Goal: Communication & Community: Ask a question

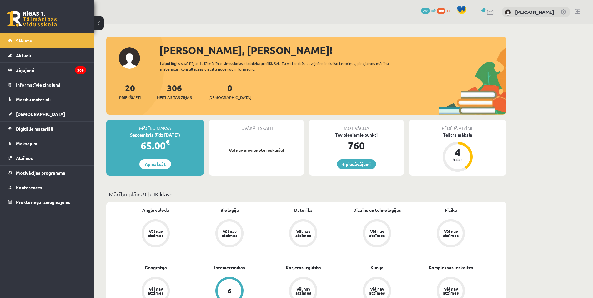
click at [364, 165] on link "6 piedāvājumi" at bounding box center [356, 165] width 39 height 10
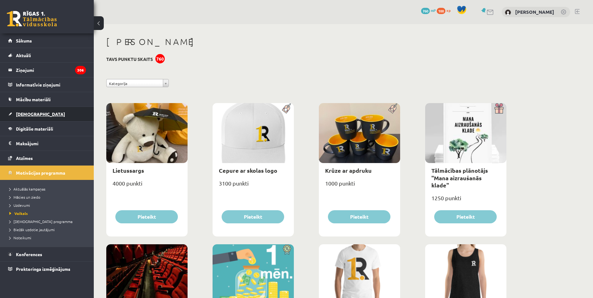
click at [77, 116] on link "[DEMOGRAPHIC_DATA]" at bounding box center [47, 114] width 78 height 14
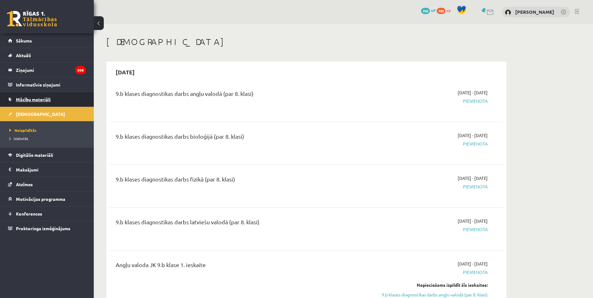
click at [62, 95] on link "Mācību materiāli" at bounding box center [47, 99] width 78 height 14
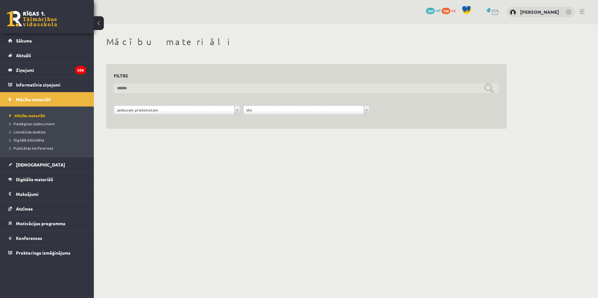
click at [163, 88] on input "text" at bounding box center [306, 89] width 385 height 10
click at [175, 89] on input "text" at bounding box center [306, 89] width 385 height 10
paste input "**********"
type input "**********"
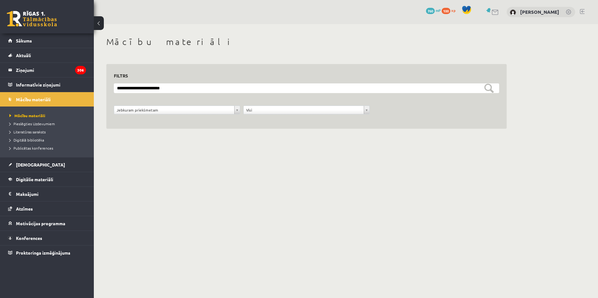
click at [211, 165] on body "0 Dāvanas 760 mP 100 xp Dmitrijs Poļakovs Sākums Aktuāli Kā mācīties eSKOLĀ Kon…" at bounding box center [299, 149] width 598 height 298
click at [194, 115] on div "**********" at bounding box center [176, 112] width 129 height 12
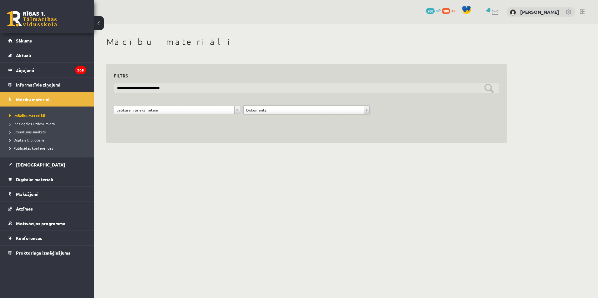
click at [316, 90] on input "**********" at bounding box center [306, 89] width 385 height 10
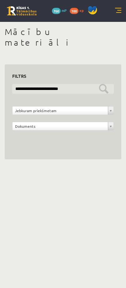
click at [91, 84] on input "**********" at bounding box center [63, 89] width 102 height 10
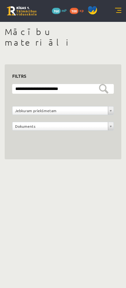
click at [110, 13] on div "0 Dāvanas 760 mP 100 xp" at bounding box center [63, 11] width 126 height 22
click at [119, 12] on link at bounding box center [118, 11] width 6 height 6
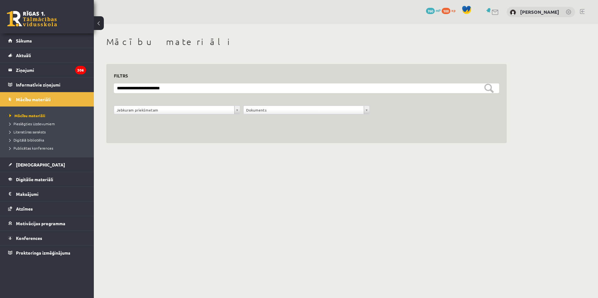
click at [144, 24] on div "**********" at bounding box center [306, 90] width 425 height 132
click at [46, 27] on div "0 Dāvanas 760 mP 100 xp" at bounding box center [47, 16] width 94 height 33
click at [44, 40] on link "Sākums" at bounding box center [47, 40] width 78 height 14
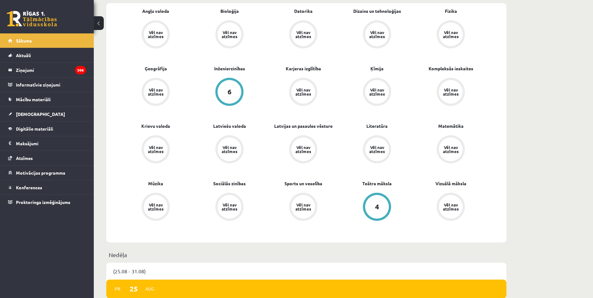
scroll to position [31, 0]
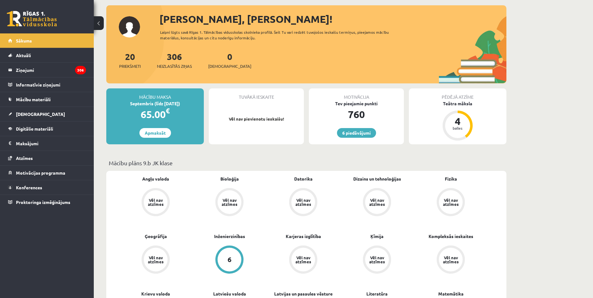
click at [334, 132] on div "Motivācija Tev pieejamie punkti 760 6 piedāvājumi" at bounding box center [356, 117] width 95 height 56
click at [345, 133] on link "6 piedāvājumi" at bounding box center [356, 133] width 39 height 10
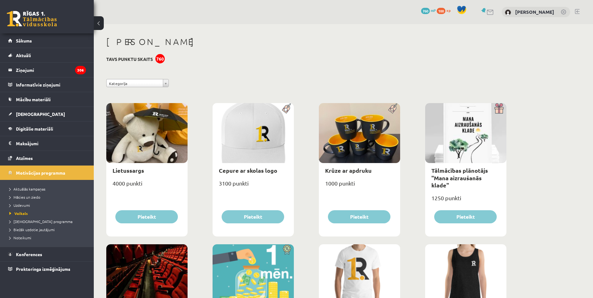
click at [497, 15] on div "0 Dāvanas 760 mP 100 xp Dmitrijs Poļakovs" at bounding box center [344, 12] width 500 height 24
click at [491, 14] on link at bounding box center [491, 12] width 8 height 5
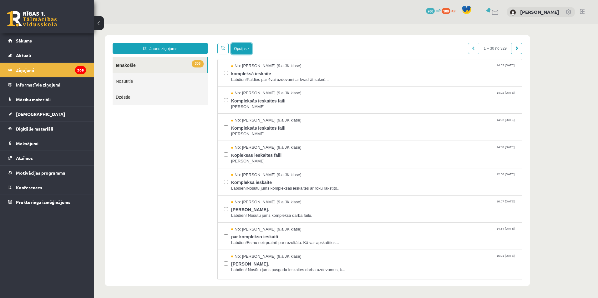
click at [242, 49] on button "Opcijas" at bounding box center [241, 48] width 21 height 11
click at [57, 189] on link "Konferences" at bounding box center [47, 187] width 78 height 14
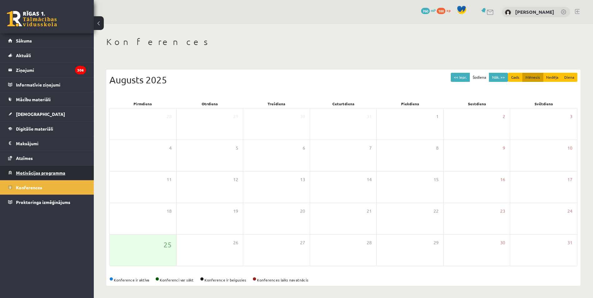
click at [36, 169] on link "Motivācijas programma" at bounding box center [47, 173] width 78 height 14
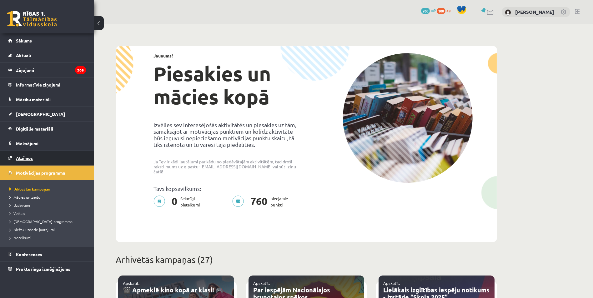
click at [44, 160] on link "Atzīmes" at bounding box center [47, 158] width 78 height 14
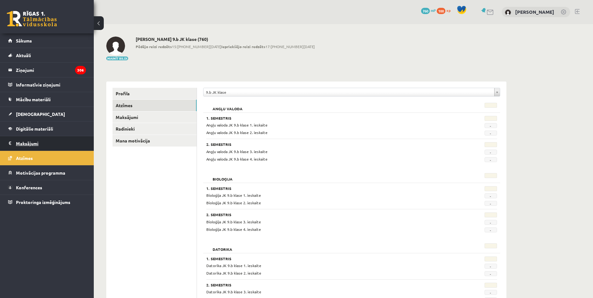
click at [52, 145] on legend "Maksājumi 0" at bounding box center [51, 143] width 70 height 14
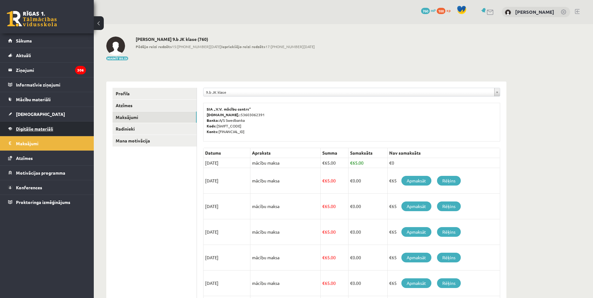
click at [50, 129] on span "Digitālie materiāli" at bounding box center [34, 129] width 37 height 6
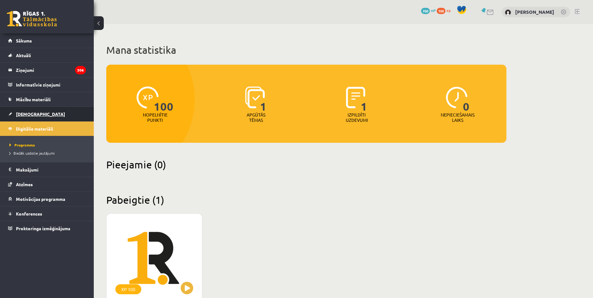
click at [40, 117] on link "[DEMOGRAPHIC_DATA]" at bounding box center [47, 114] width 78 height 14
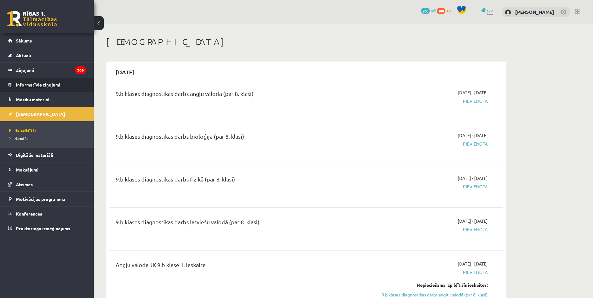
click at [48, 83] on legend "Informatīvie ziņojumi 0" at bounding box center [51, 85] width 70 height 14
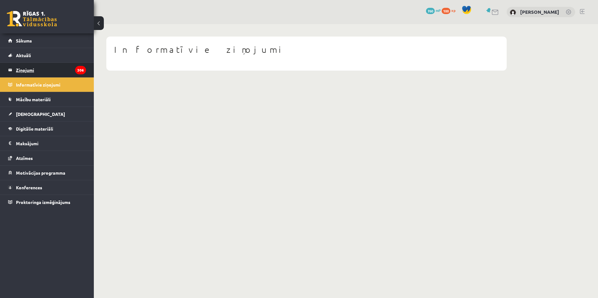
click at [48, 72] on legend "Ziņojumi 306" at bounding box center [51, 70] width 70 height 14
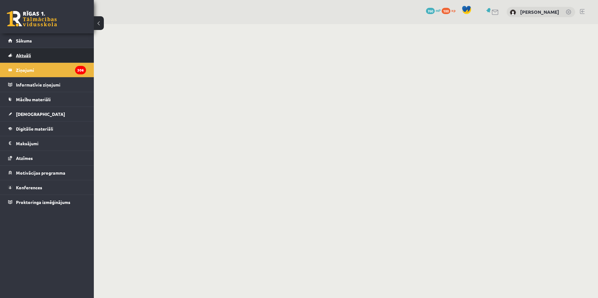
click at [51, 58] on link "Aktuāli" at bounding box center [47, 55] width 78 height 14
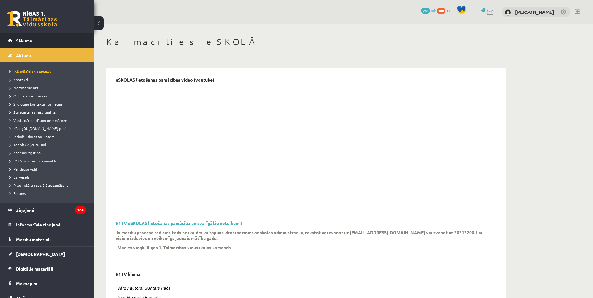
click at [52, 47] on link "Sākums" at bounding box center [47, 40] width 78 height 14
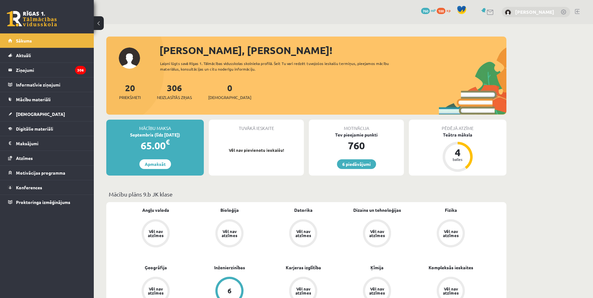
click at [533, 10] on link "[PERSON_NAME]" at bounding box center [534, 12] width 39 height 6
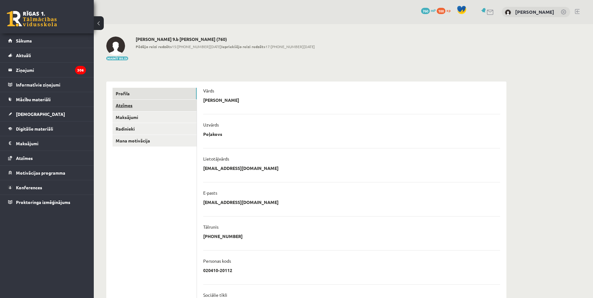
click at [144, 108] on link "Atzīmes" at bounding box center [155, 106] width 84 height 12
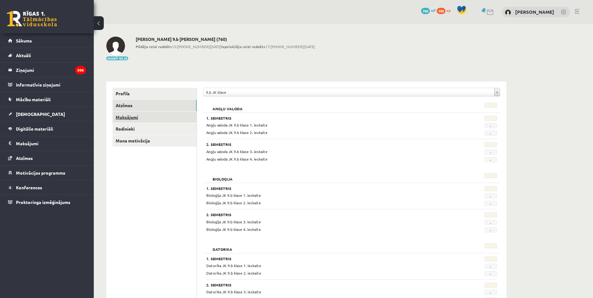
click at [139, 118] on link "Maksājumi" at bounding box center [155, 118] width 84 height 12
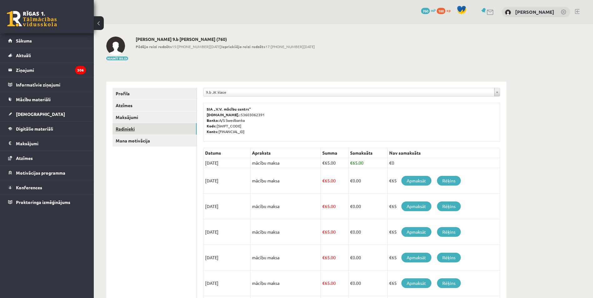
click at [135, 127] on link "Radinieki" at bounding box center [155, 129] width 84 height 12
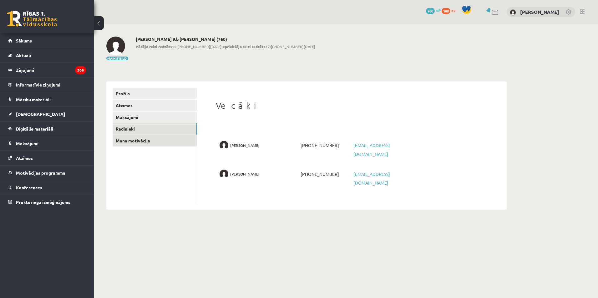
click at [137, 135] on link "Mana motivācija" at bounding box center [155, 141] width 84 height 12
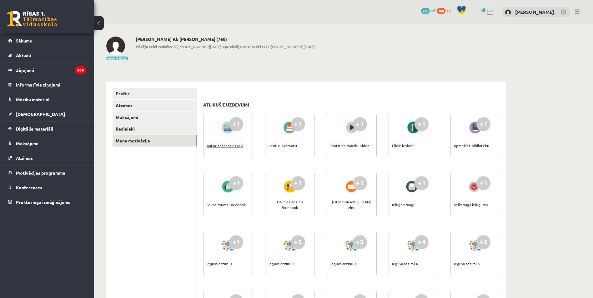
click at [217, 150] on div "Autorizēšanās Eskolā" at bounding box center [225, 146] width 37 height 22
click at [42, 67] on legend "Ziņojumi 306" at bounding box center [51, 70] width 70 height 14
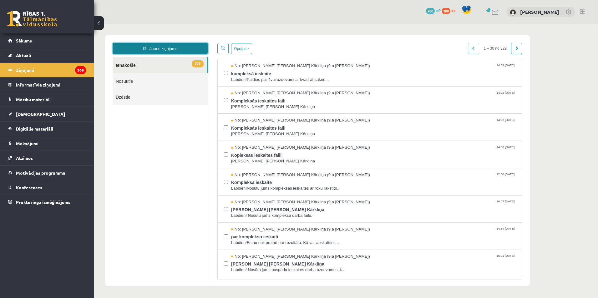
click at [143, 49] on icon at bounding box center [144, 48] width 3 height 3
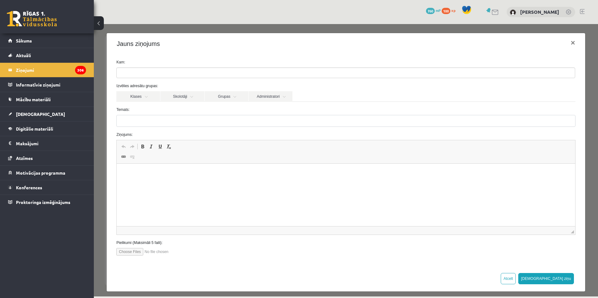
click at [143, 69] on ul at bounding box center [346, 73] width 458 height 10
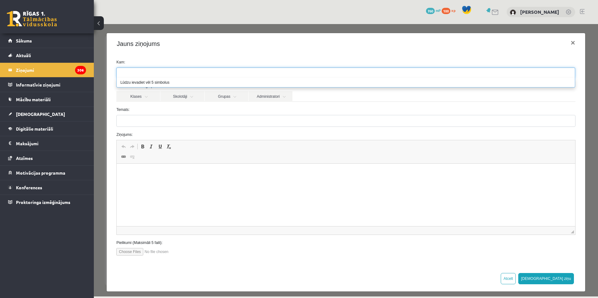
paste input "**********"
type input "**********"
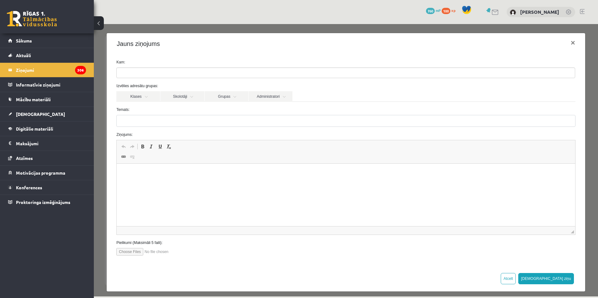
click at [170, 48] on div "Jauns ziņojums ×" at bounding box center [346, 43] width 478 height 21
click at [153, 70] on input "search" at bounding box center [163, 73] width 92 height 10
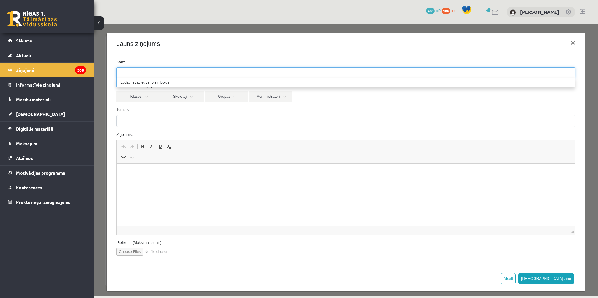
paste input "**********"
type input "**********"
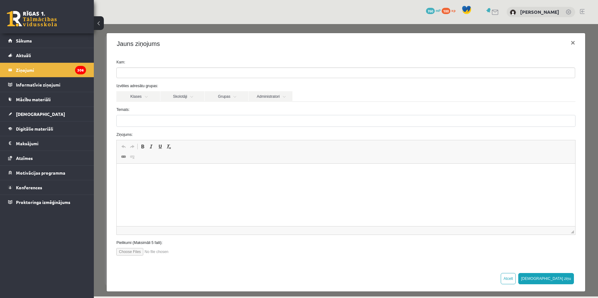
click at [160, 53] on div "Jauns ziņojums ×" at bounding box center [346, 43] width 478 height 21
click at [159, 75] on input "search" at bounding box center [163, 73] width 92 height 10
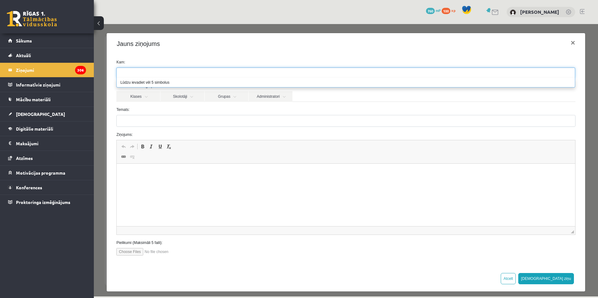
paste input "**********"
type input "**********"
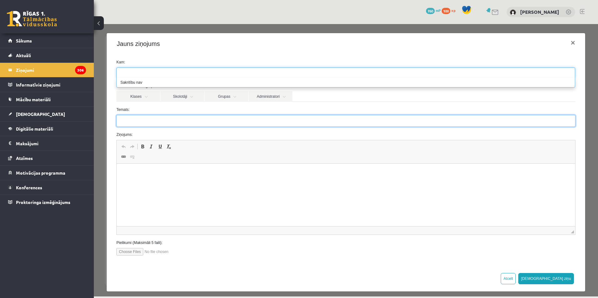
click at [150, 120] on input "Temats:" at bounding box center [345, 121] width 459 height 12
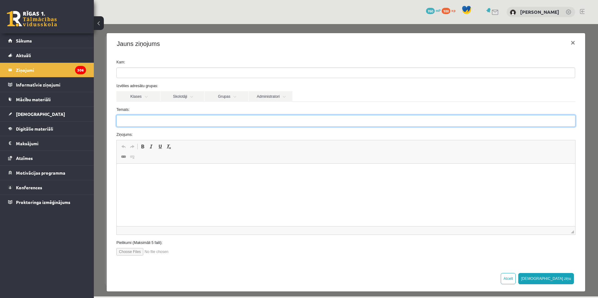
paste input "**********"
type input "**********"
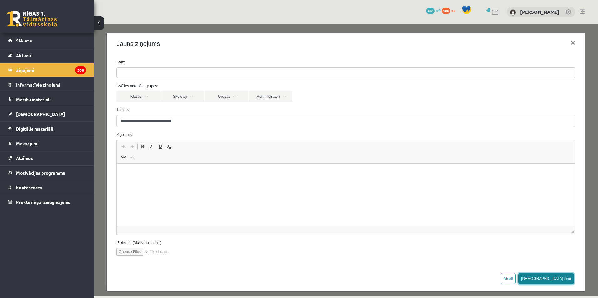
click at [559, 278] on button "Sūtīt ziņu" at bounding box center [546, 278] width 56 height 11
click at [236, 183] on html at bounding box center [346, 173] width 458 height 19
click at [560, 278] on button "Sūtīt ziņu" at bounding box center [546, 278] width 56 height 11
click at [276, 64] on label "Kam:" at bounding box center [346, 62] width 468 height 6
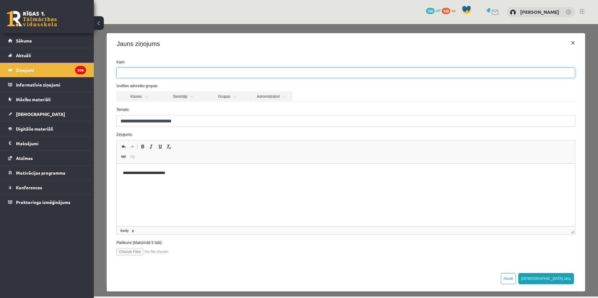
click at [276, 71] on ul at bounding box center [346, 73] width 458 height 10
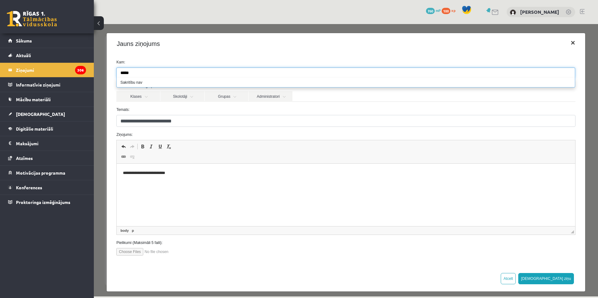
type input "*****"
click at [568, 43] on button "×" at bounding box center [573, 43] width 14 height 18
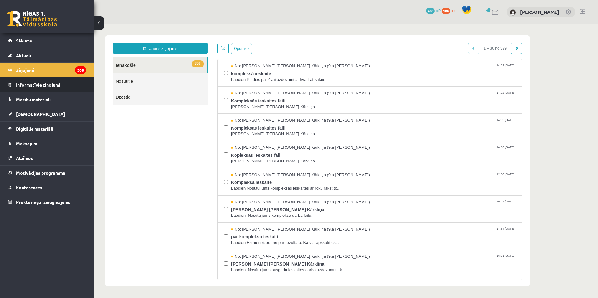
click at [61, 91] on legend "Informatīvie ziņojumi 0" at bounding box center [51, 85] width 70 height 14
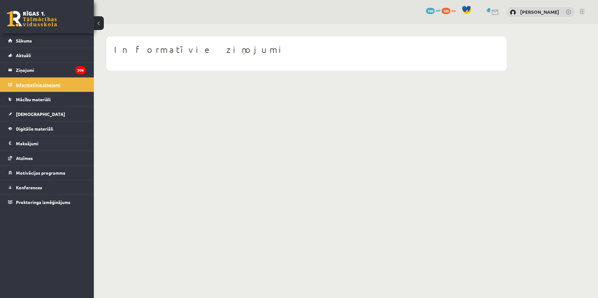
click at [62, 78] on legend "Informatīvie ziņojumi 0" at bounding box center [51, 85] width 70 height 14
click at [62, 73] on legend "Ziņojumi 306" at bounding box center [51, 70] width 70 height 14
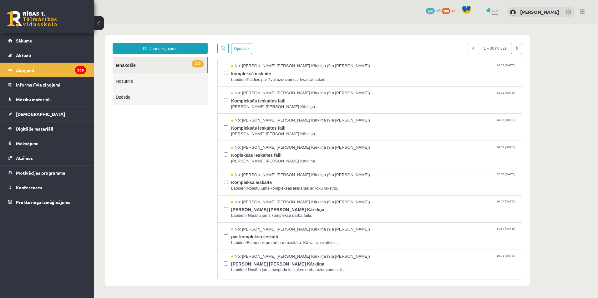
click at [121, 81] on link "Nosūtītie" at bounding box center [160, 81] width 95 height 16
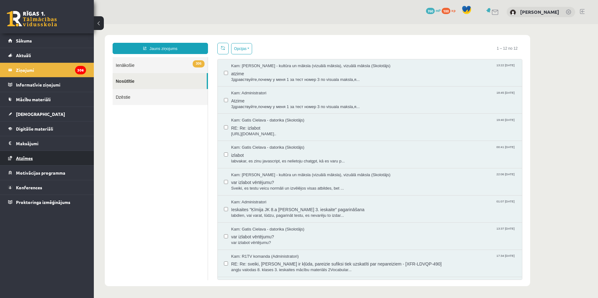
click at [71, 155] on link "Atzīmes" at bounding box center [47, 158] width 78 height 14
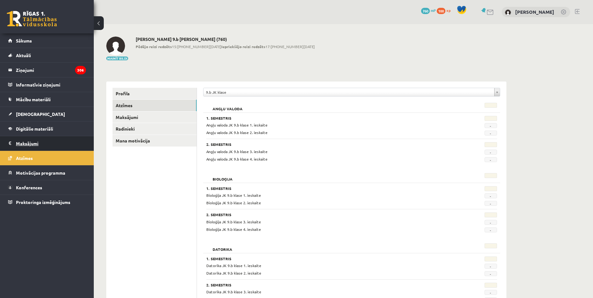
click at [76, 144] on legend "Maksājumi 0" at bounding box center [51, 143] width 70 height 14
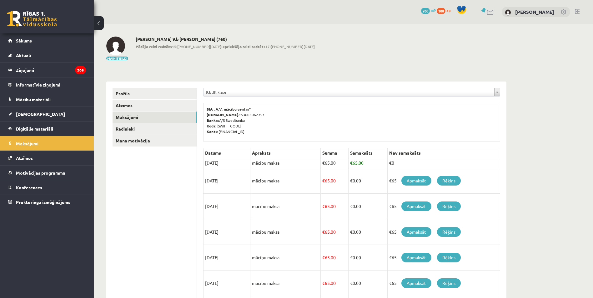
click at [39, 24] on link at bounding box center [32, 19] width 50 height 16
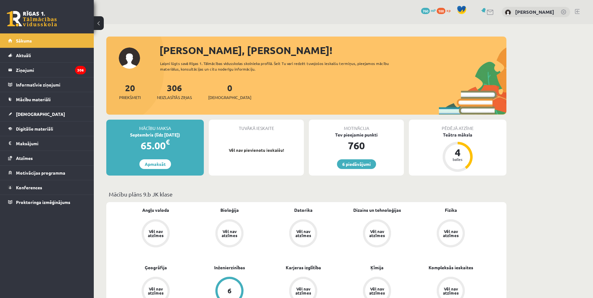
drag, startPoint x: 557, startPoint y: 72, endPoint x: 572, endPoint y: 64, distance: 17.3
drag, startPoint x: 572, startPoint y: 64, endPoint x: 547, endPoint y: 34, distance: 39.1
click at [528, 10] on link "[PERSON_NAME]" at bounding box center [534, 12] width 39 height 6
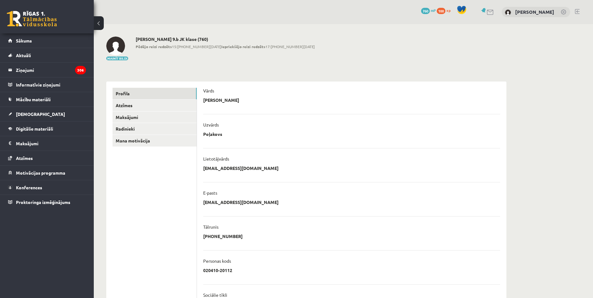
click at [563, 11] on link at bounding box center [564, 12] width 6 height 6
click at [564, 13] on link at bounding box center [564, 12] width 6 height 6
click at [235, 163] on div "Lietotājvārds" at bounding box center [351, 160] width 297 height 9
click at [240, 165] on div "Lietotājvārds" at bounding box center [351, 160] width 297 height 9
click at [240, 165] on li "**********" at bounding box center [351, 161] width 297 height 27
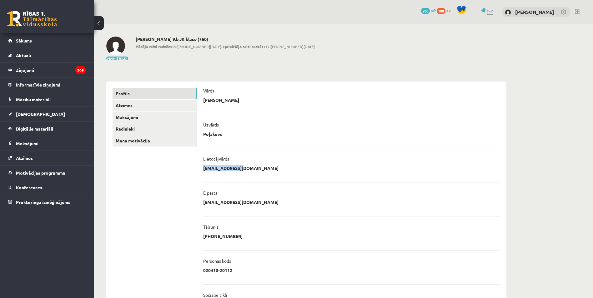
click at [241, 166] on p "[EMAIL_ADDRESS][DOMAIN_NAME]" at bounding box center [240, 168] width 75 height 6
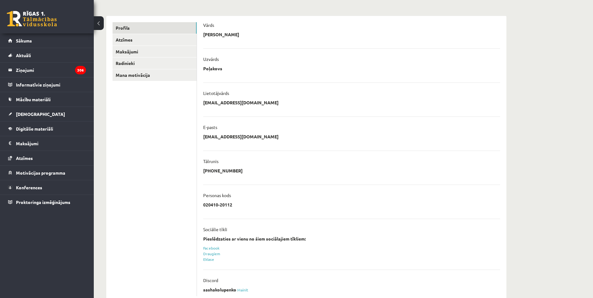
scroll to position [83, 0]
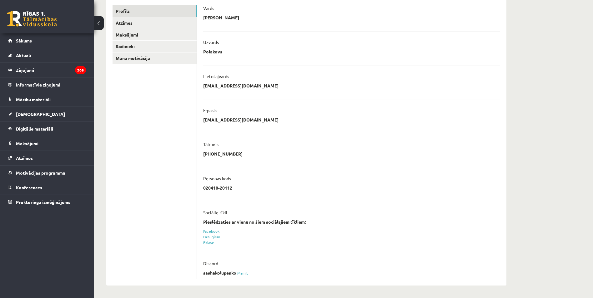
click at [244, 275] on div "sashakolupenko Mainīt" at bounding box center [351, 274] width 297 height 9
click at [244, 274] on link "Mainīt" at bounding box center [242, 273] width 11 height 5
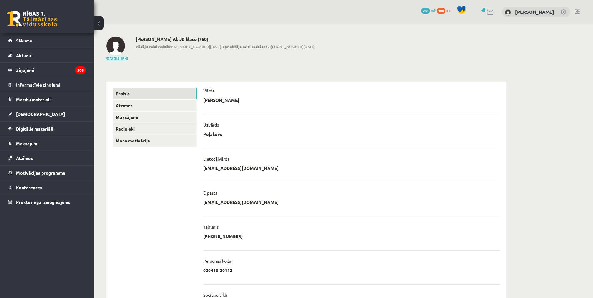
scroll to position [83, 0]
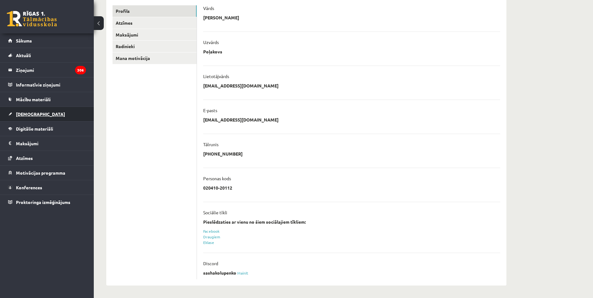
click at [53, 112] on link "[DEMOGRAPHIC_DATA]" at bounding box center [47, 114] width 78 height 14
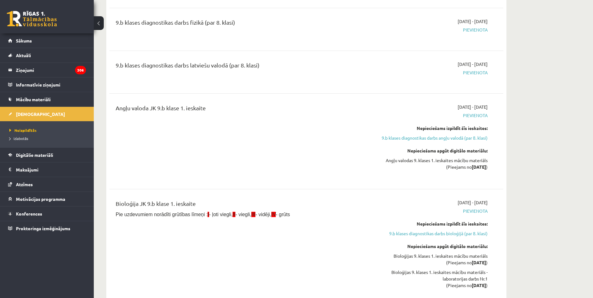
scroll to position [176, 0]
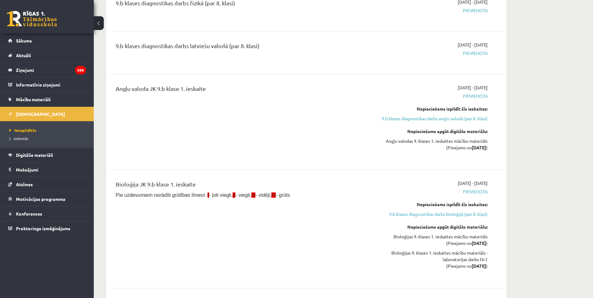
click at [263, 206] on div "Bioloģija JK 9.b klase 1. ieskaite Pie uzdevumiem norādīti grūtības līmeņi : I …" at bounding box center [238, 229] width 254 height 98
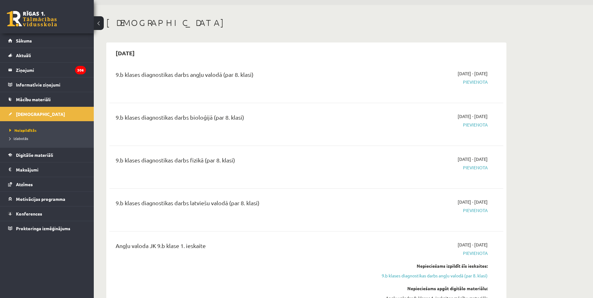
scroll to position [0, 0]
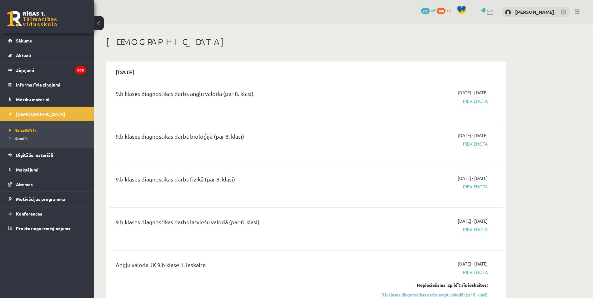
click at [437, 10] on span "100" at bounding box center [441, 11] width 9 height 6
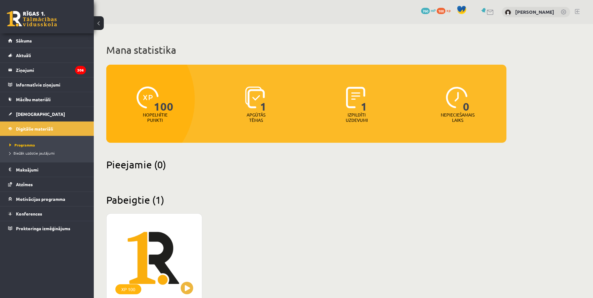
click at [445, 10] on span "100" at bounding box center [441, 11] width 9 height 6
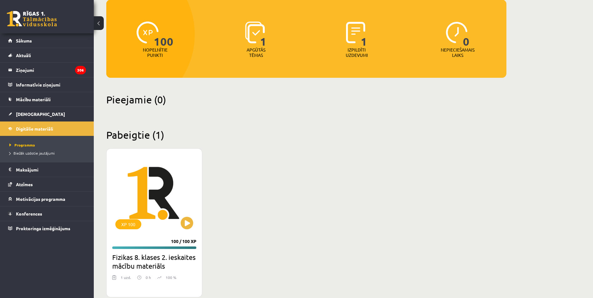
scroll to position [77, 0]
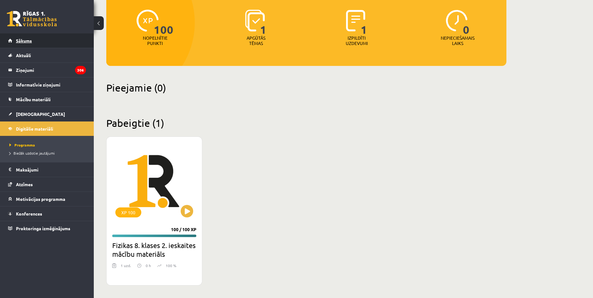
click at [18, 36] on link "Sākums" at bounding box center [47, 40] width 78 height 14
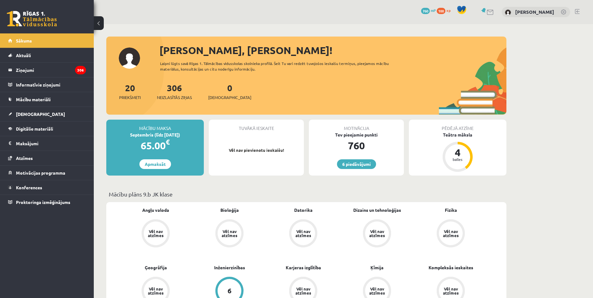
drag, startPoint x: 0, startPoint y: 0, endPoint x: 163, endPoint y: 31, distance: 165.6
click at [360, 148] on div "760" at bounding box center [356, 145] width 95 height 15
click at [357, 162] on link "6 piedāvājumi" at bounding box center [356, 165] width 39 height 10
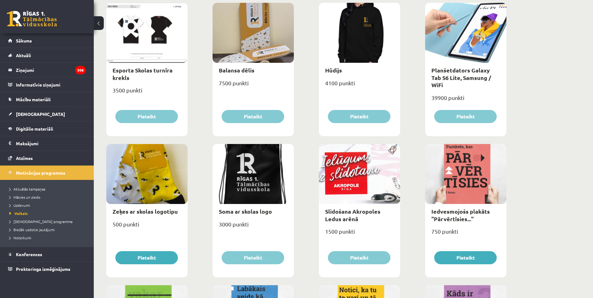
scroll to position [287, 0]
